Goal: Submit feedback/report problem

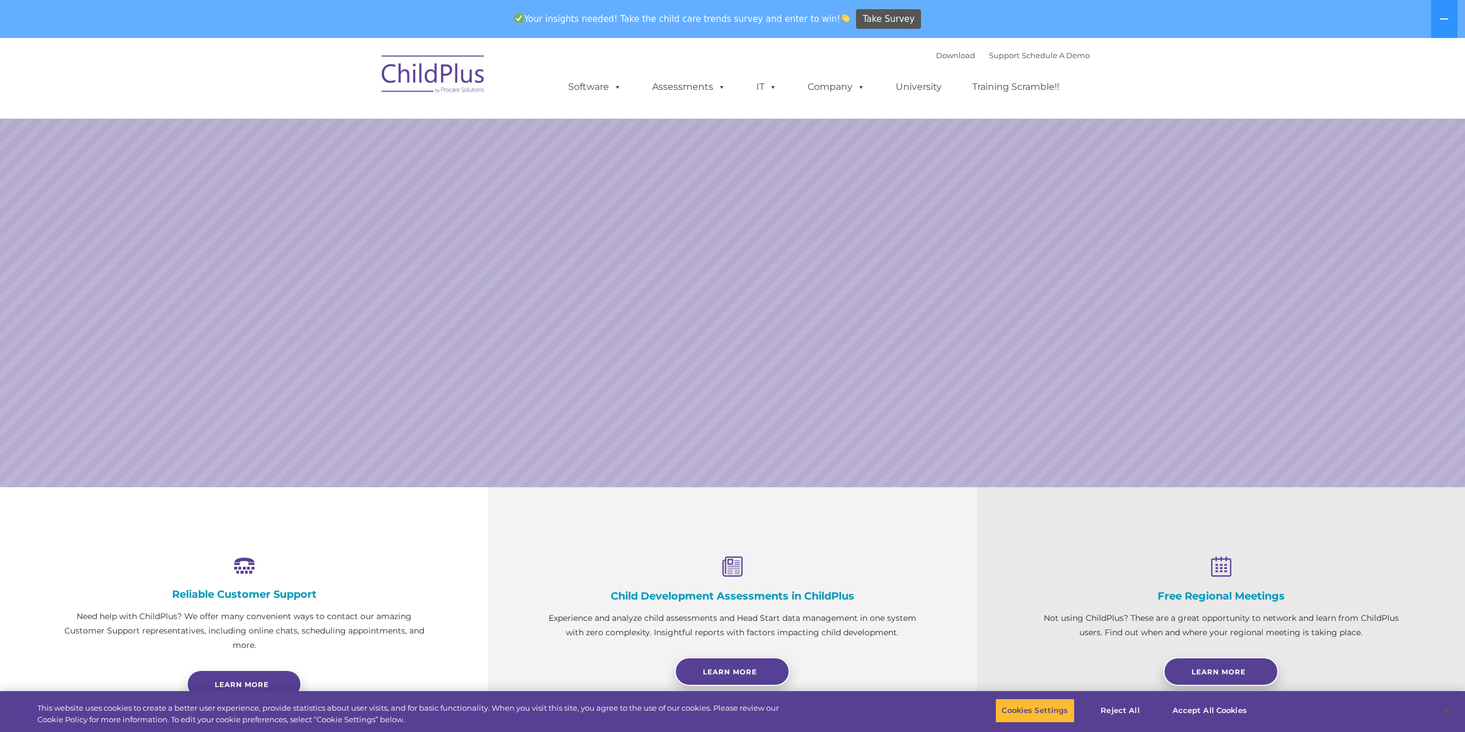
select select "MEDIUM"
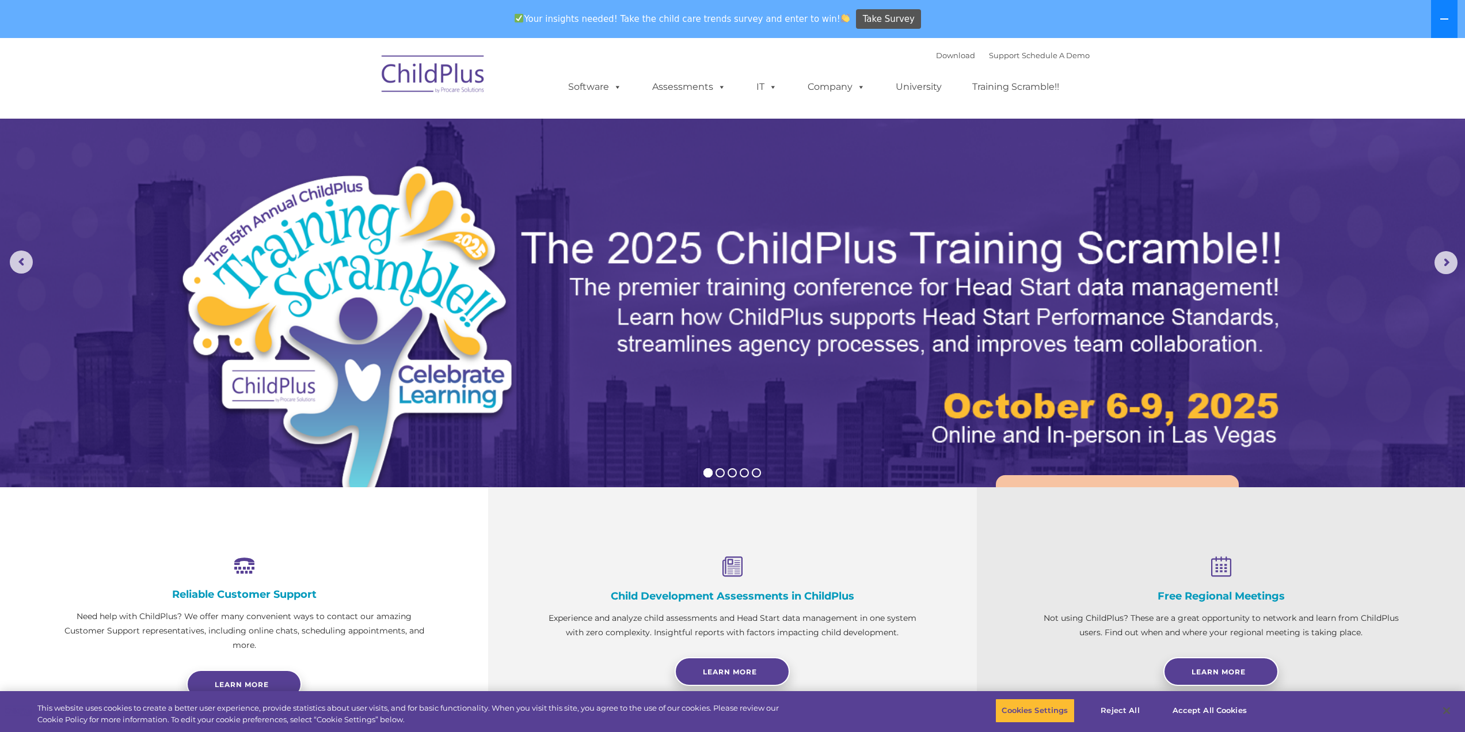
click at [1442, 26] on button at bounding box center [1444, 19] width 26 height 38
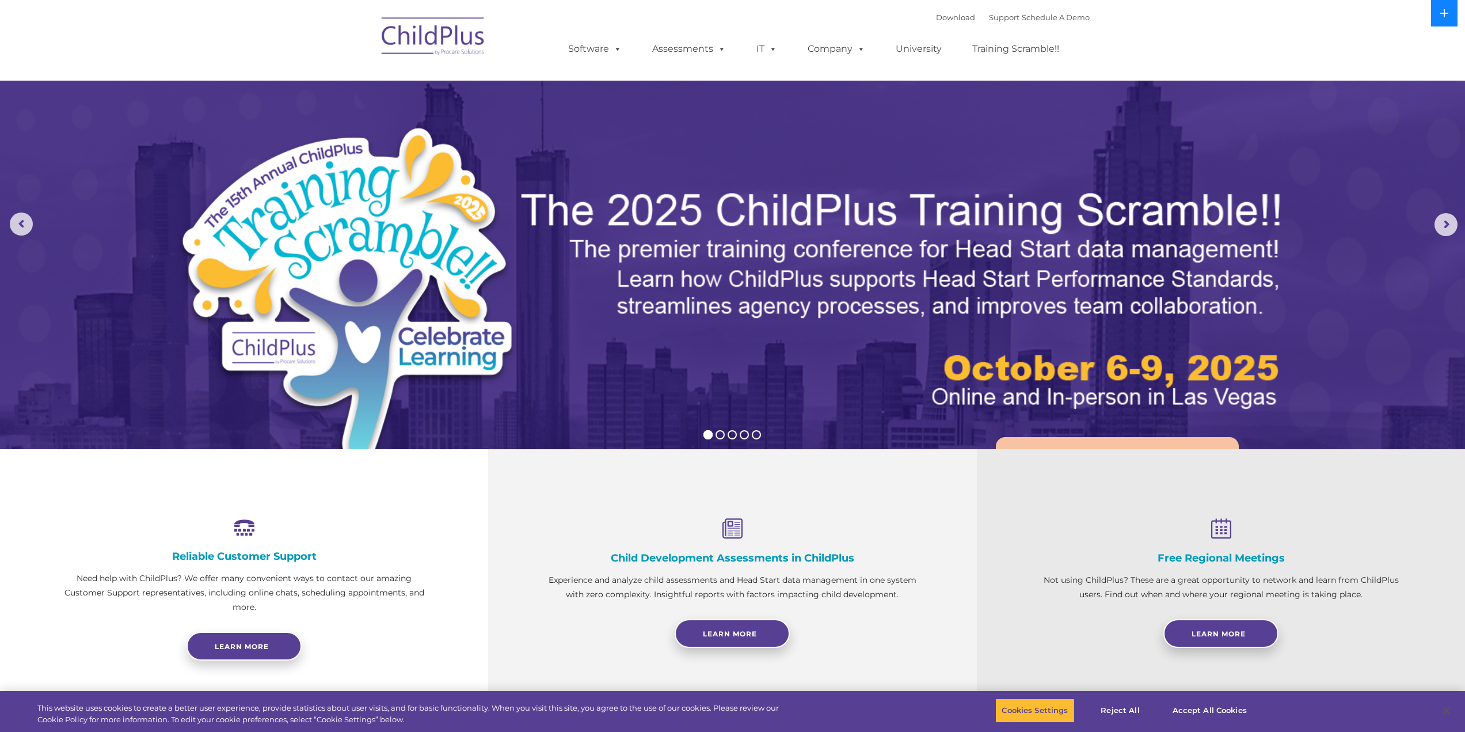
click at [1443, 16] on icon at bounding box center [1444, 13] width 9 height 9
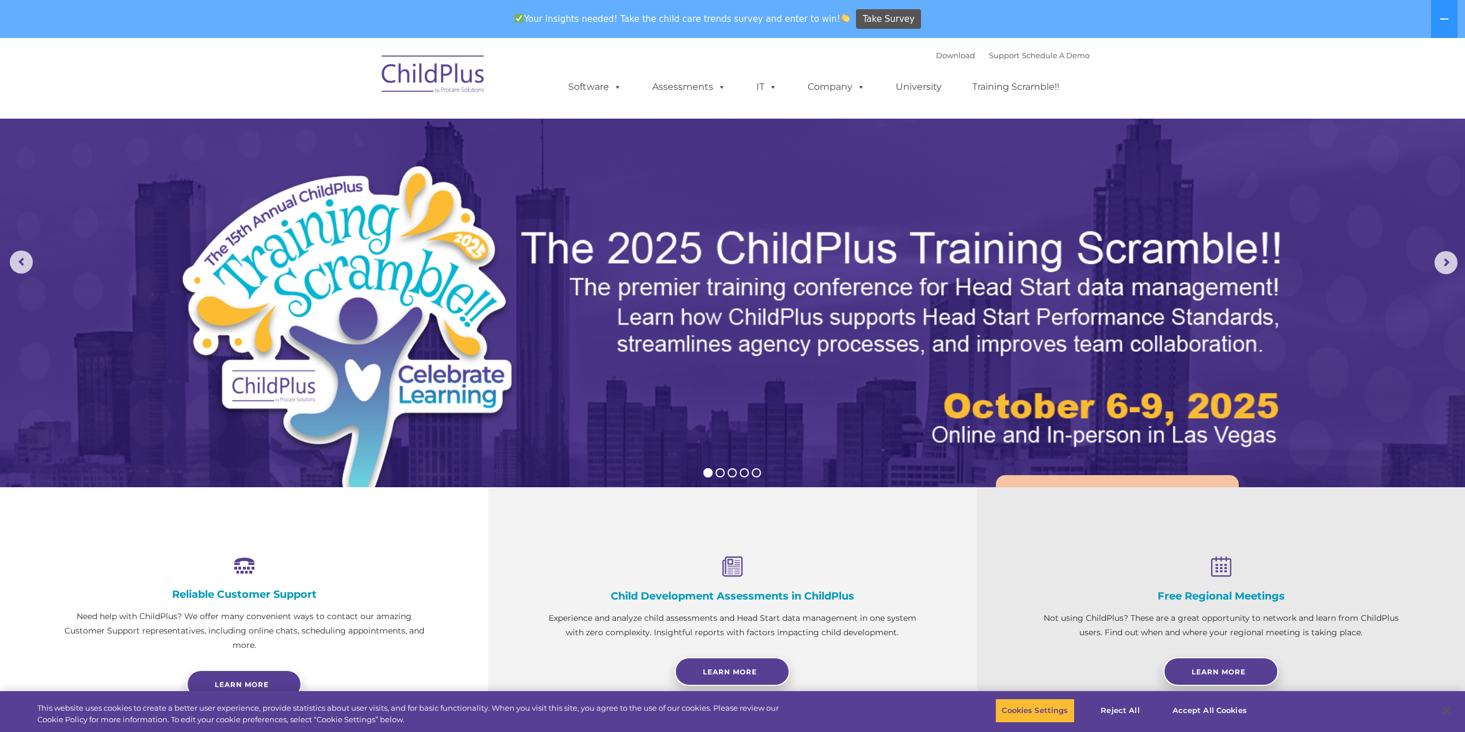
click at [440, 81] on img at bounding box center [433, 76] width 115 height 58
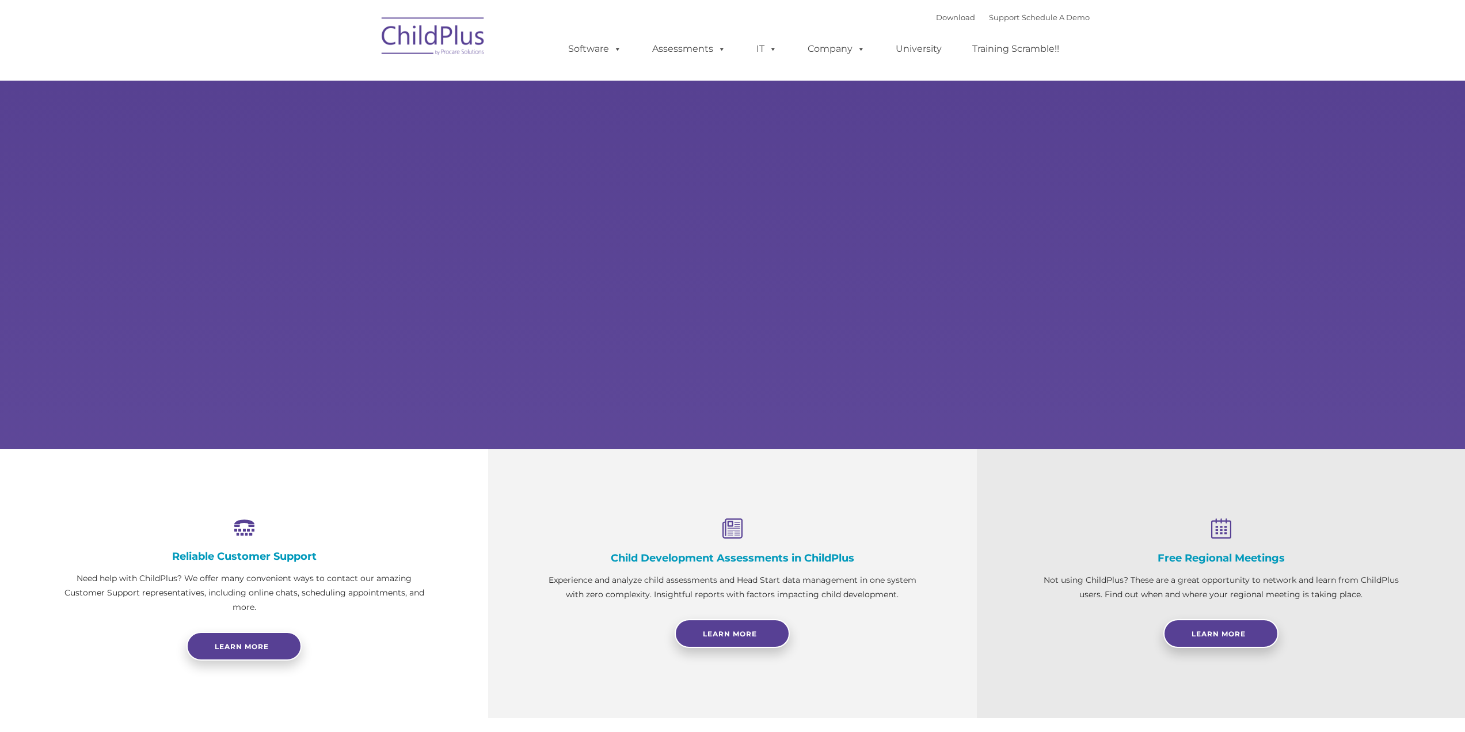
select select "MEDIUM"
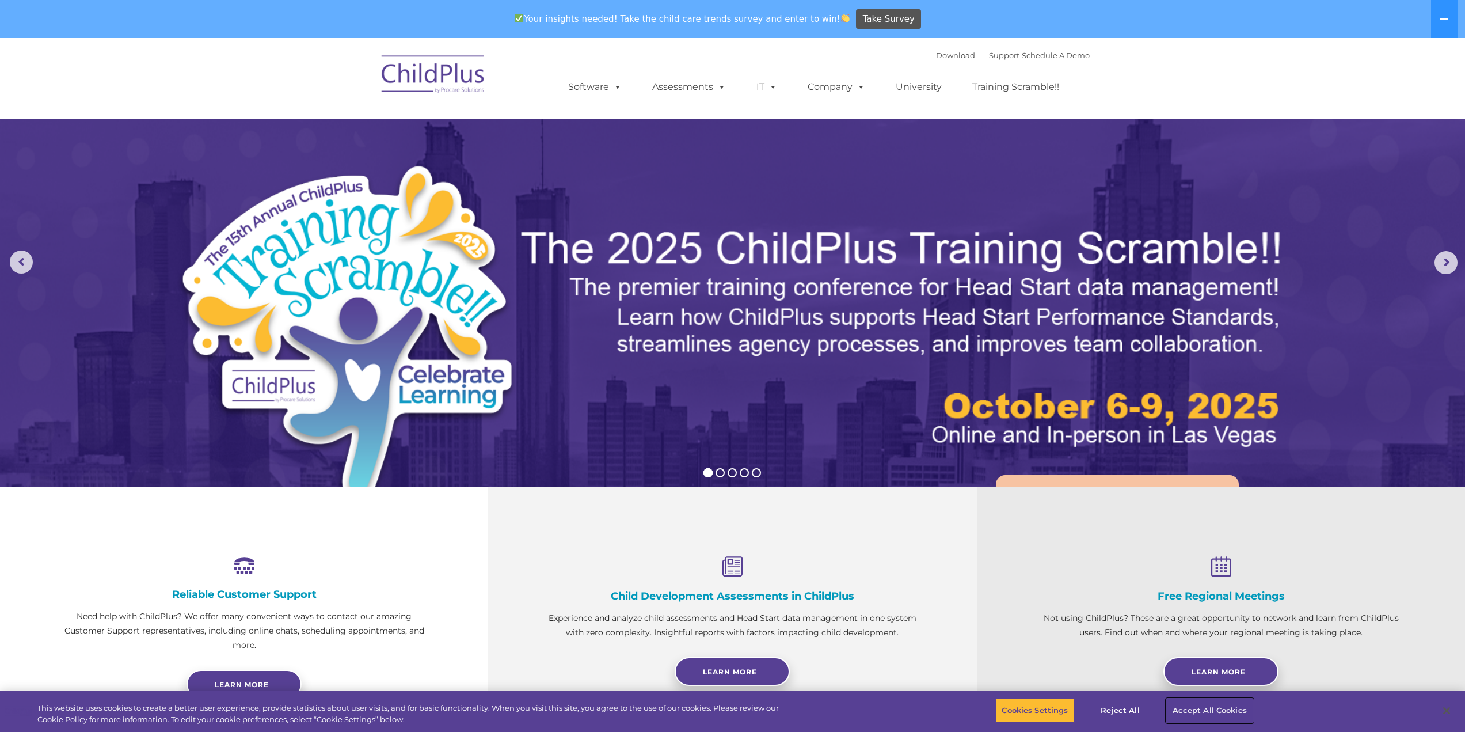
click at [1202, 705] on button "Accept All Cookies" at bounding box center [1210, 710] width 87 height 24
